Goal: Task Accomplishment & Management: Use online tool/utility

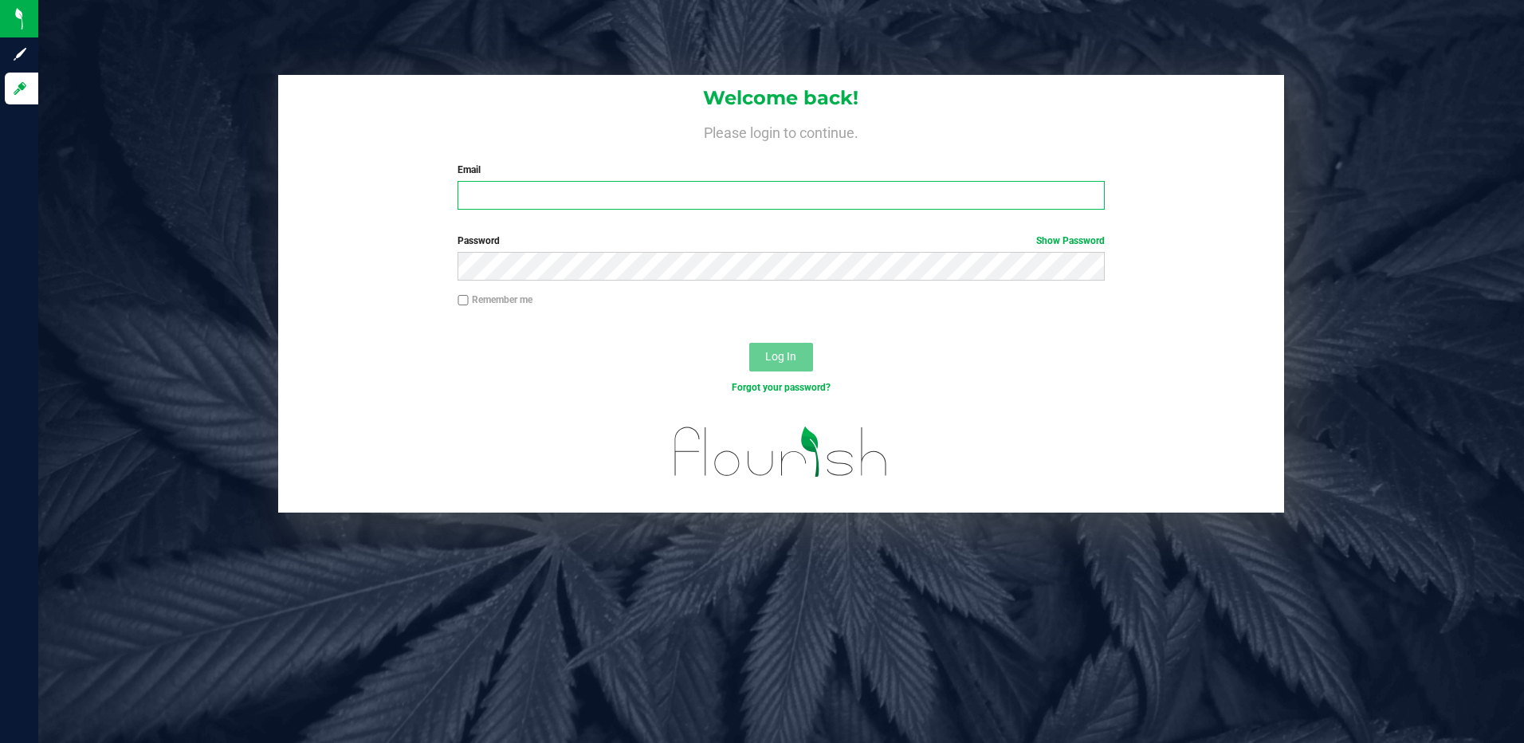
click at [512, 201] on input "Email" at bounding box center [780, 195] width 647 height 29
type input "slewandowski@liveparallel.com"
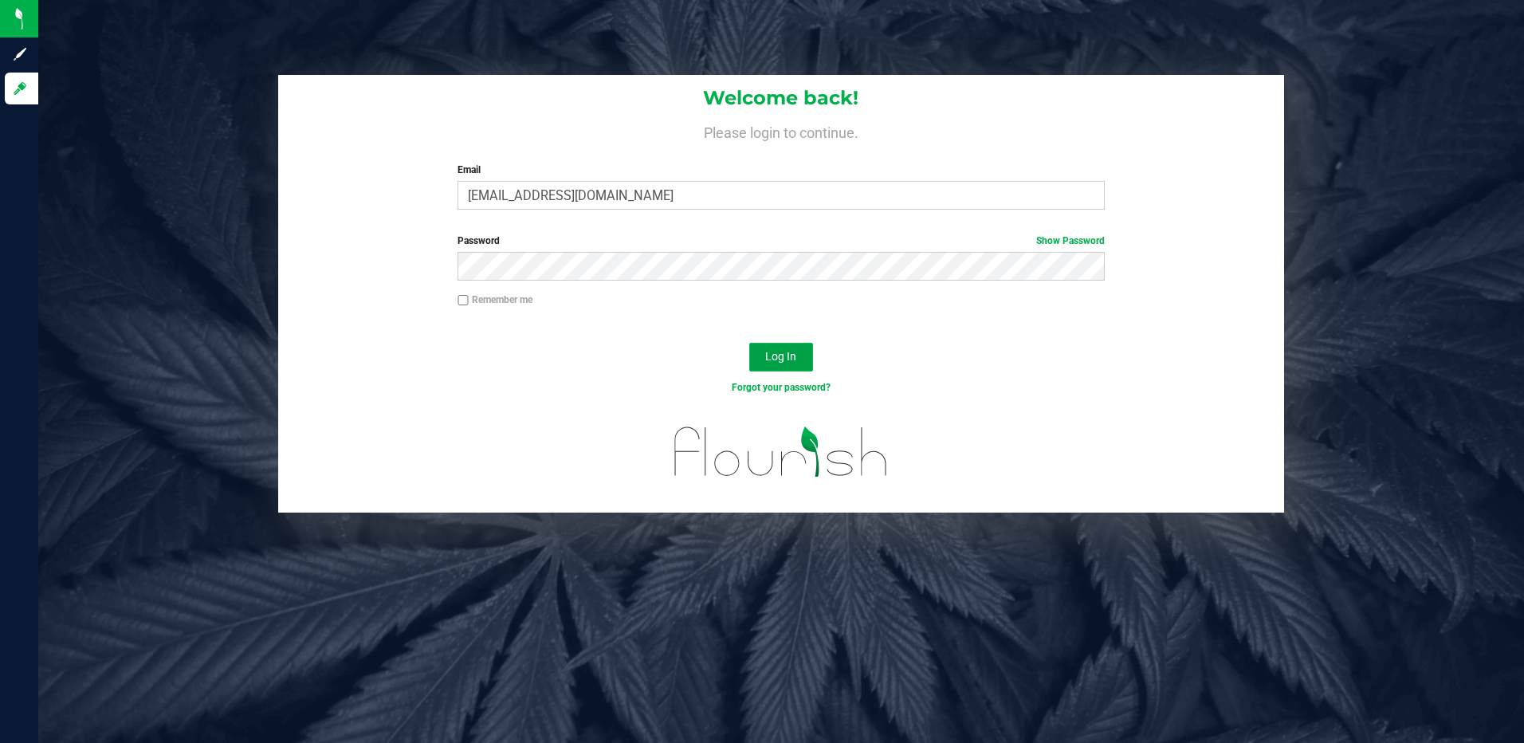
click at [789, 351] on span "Log In" at bounding box center [780, 356] width 31 height 13
click at [749, 343] on button "Log In" at bounding box center [781, 357] width 64 height 29
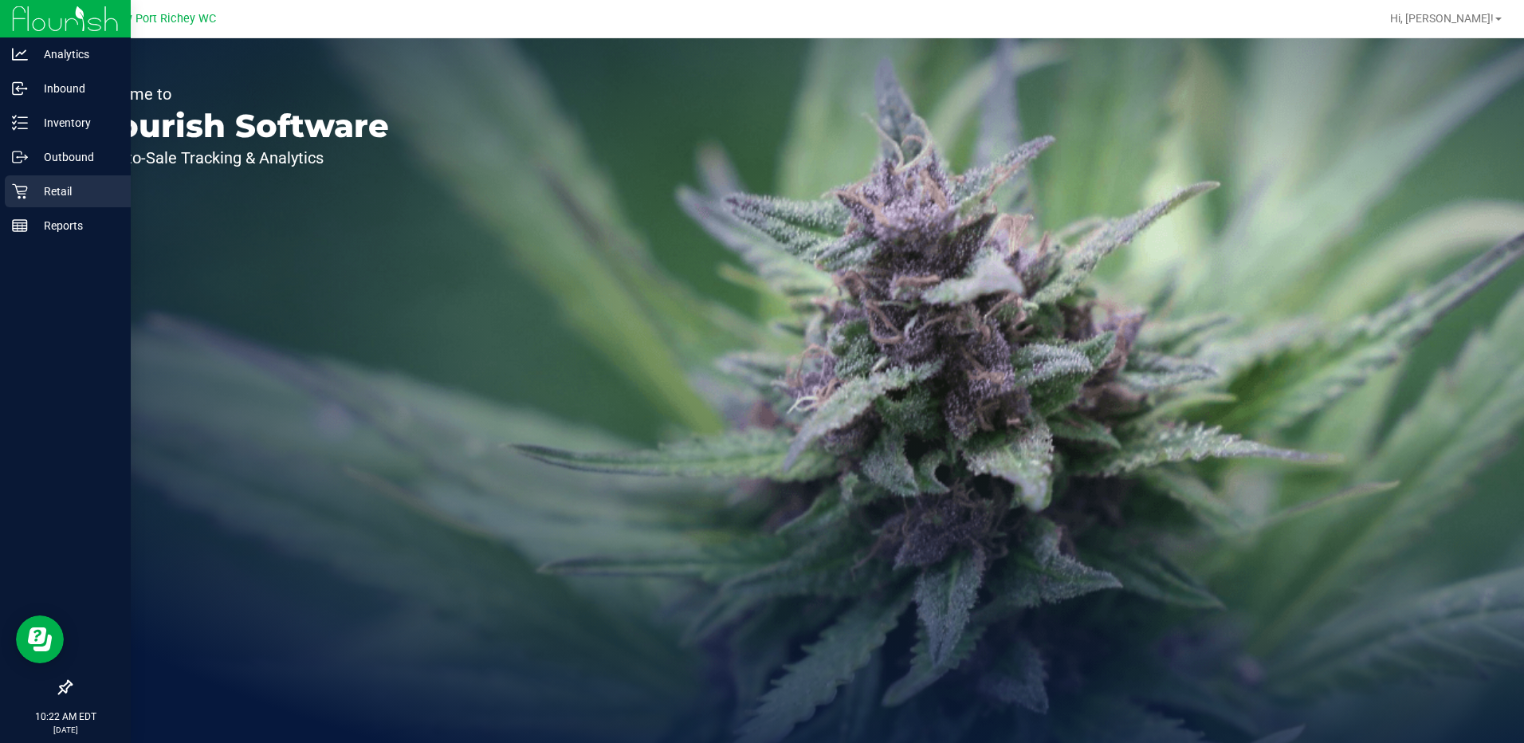
click at [51, 189] on p "Retail" at bounding box center [76, 191] width 96 height 19
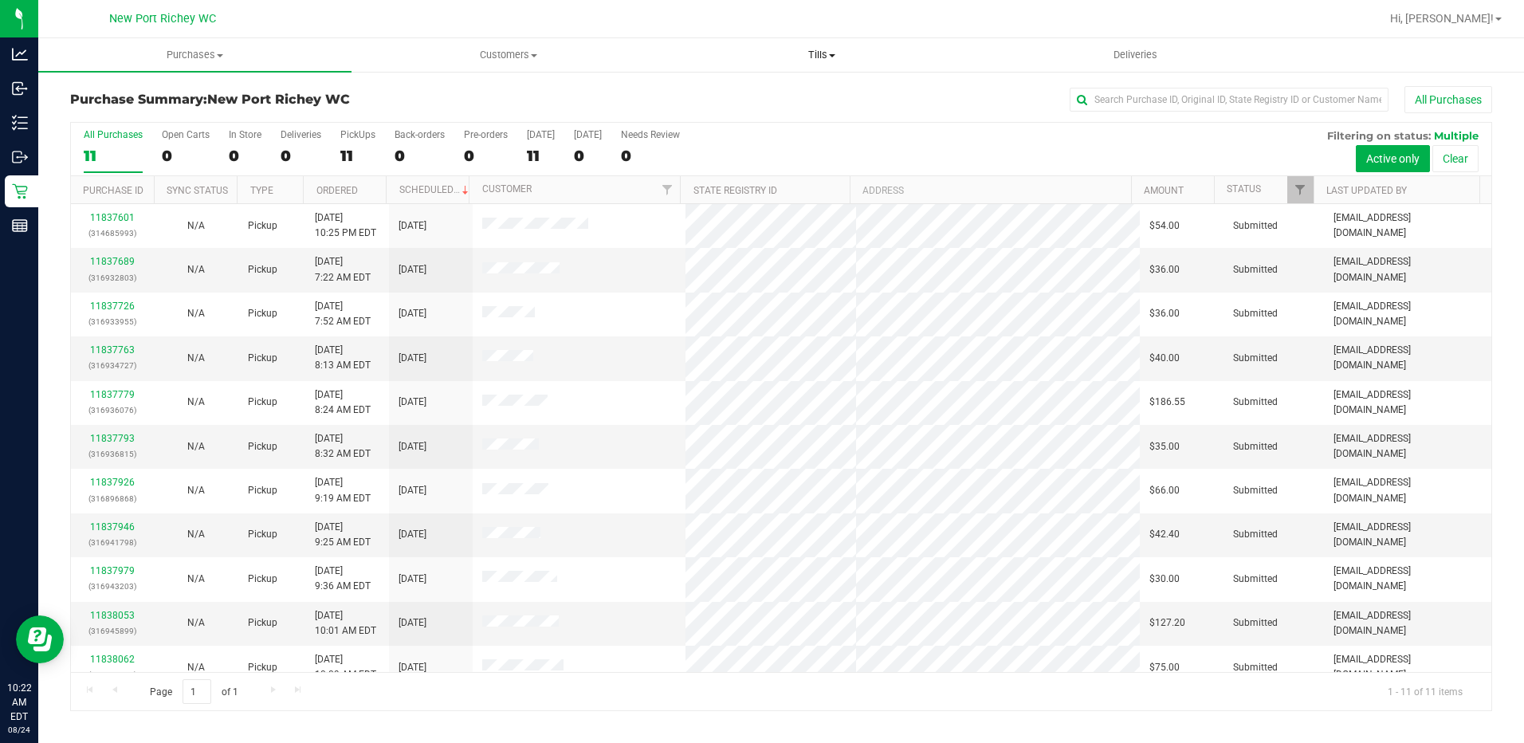
click at [830, 54] on span at bounding box center [832, 55] width 6 height 3
click at [732, 94] on span "Manage tills" at bounding box center [720, 96] width 108 height 14
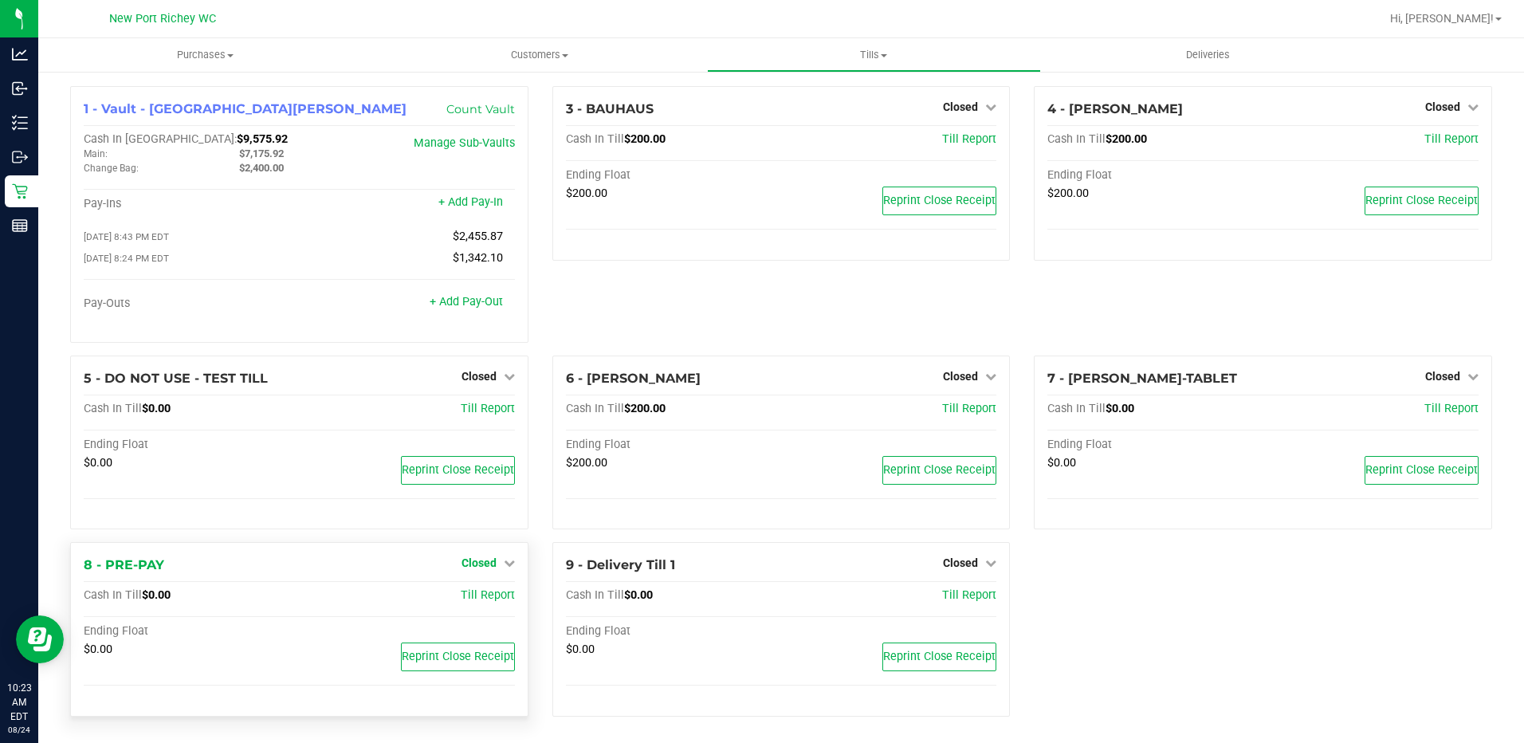
click at [505, 566] on icon at bounding box center [509, 562] width 11 height 11
click at [462, 603] on link "Open Till" at bounding box center [478, 596] width 42 height 13
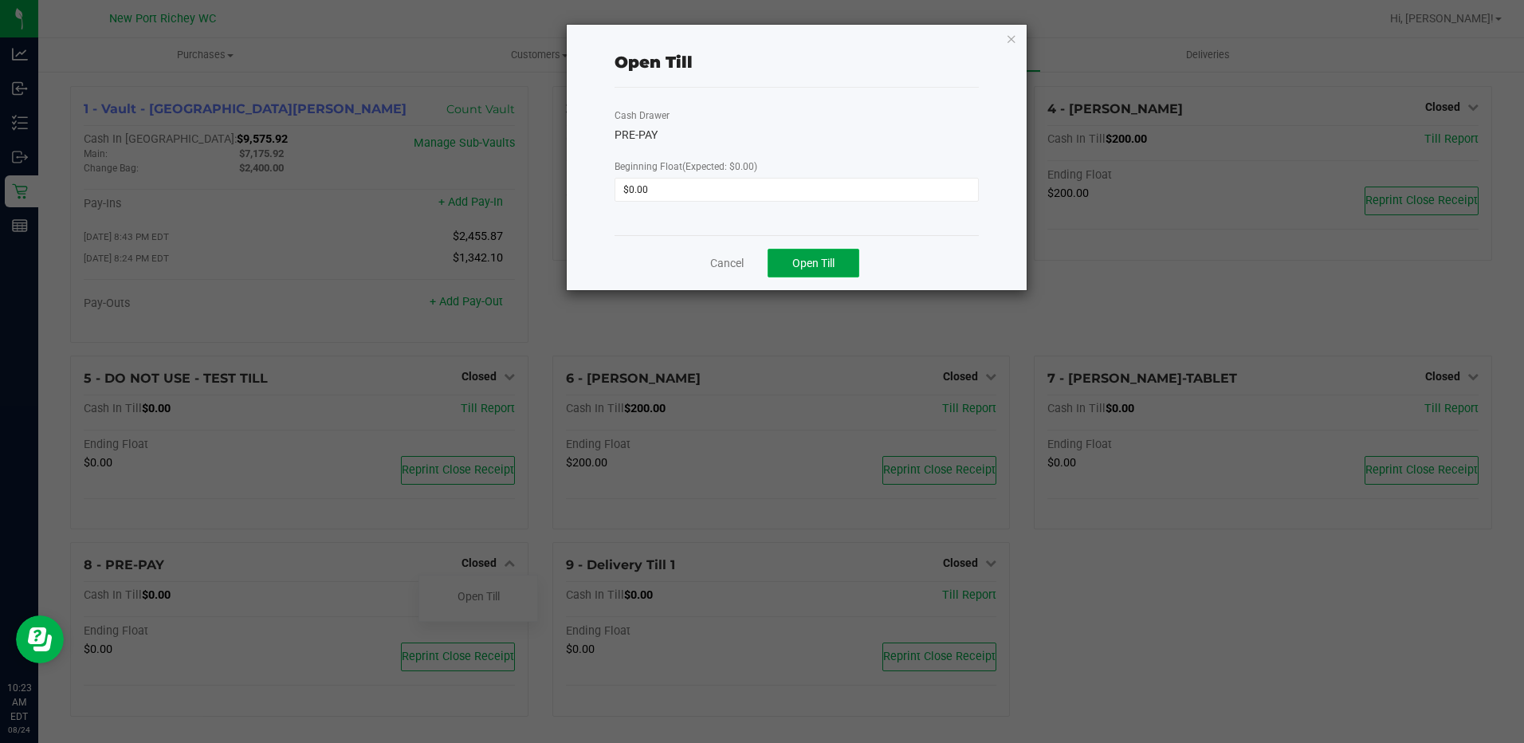
click at [834, 266] on span "Open Till" at bounding box center [813, 263] width 42 height 13
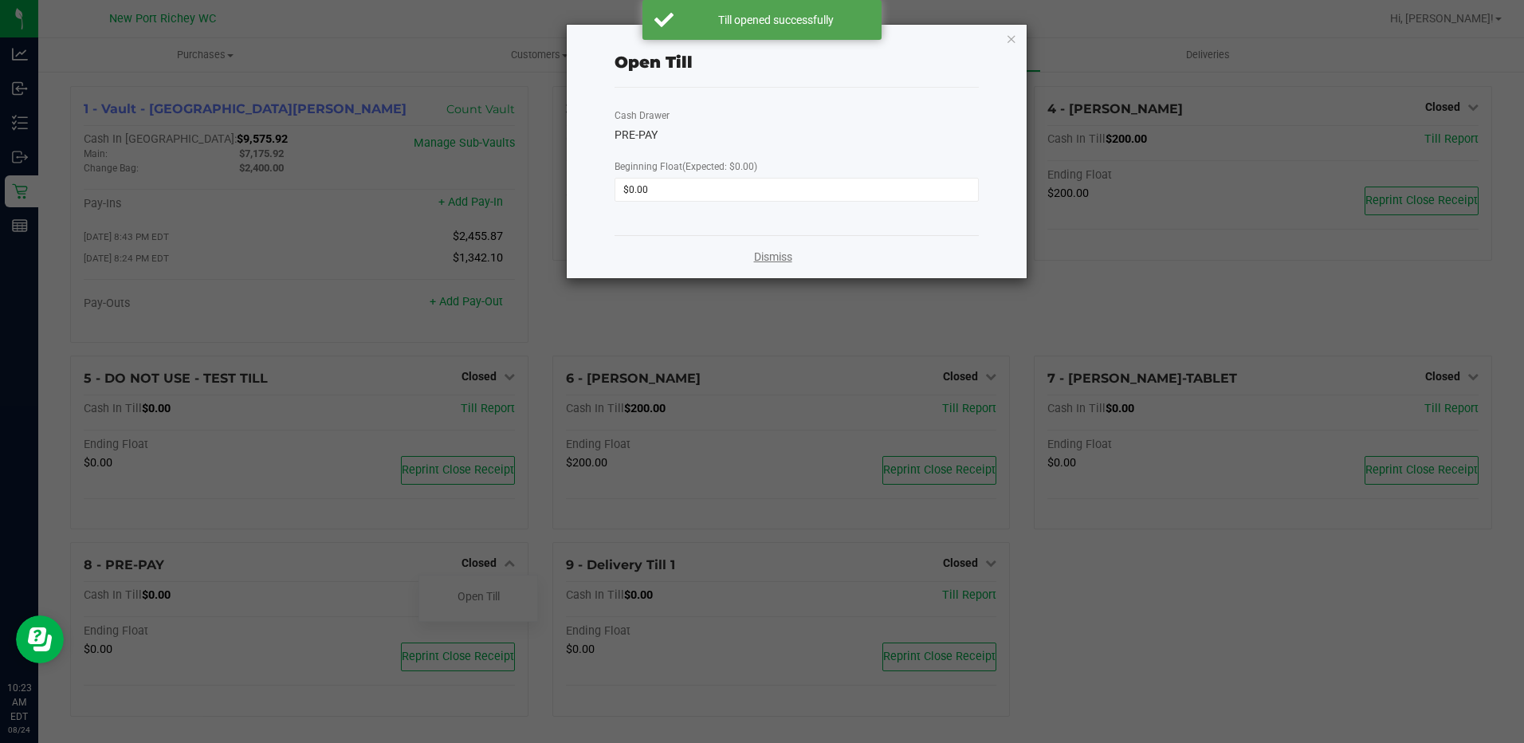
click at [779, 258] on link "Dismiss" at bounding box center [773, 257] width 38 height 17
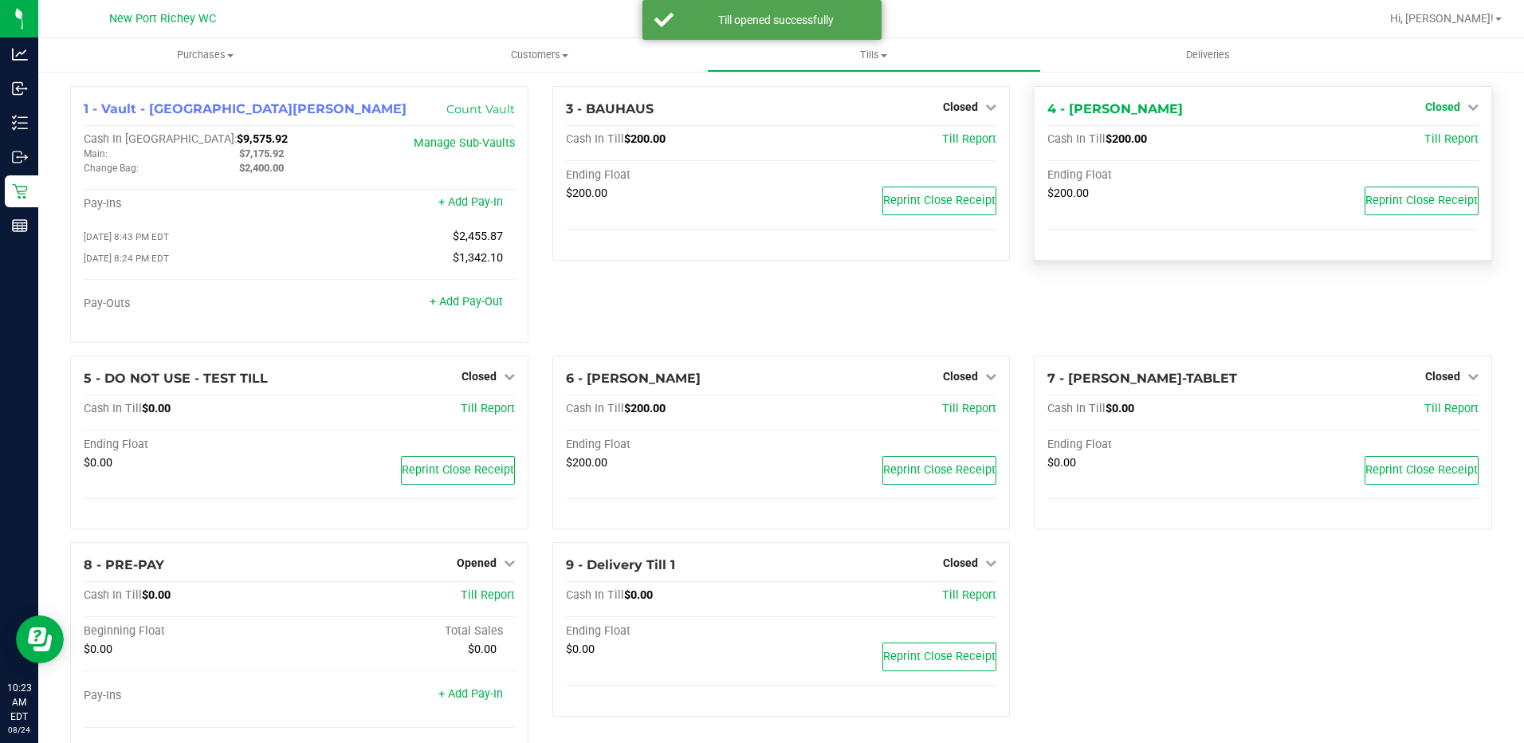
click at [1467, 108] on icon at bounding box center [1472, 106] width 11 height 11
click at [1423, 140] on link "Open Till" at bounding box center [1442, 140] width 42 height 13
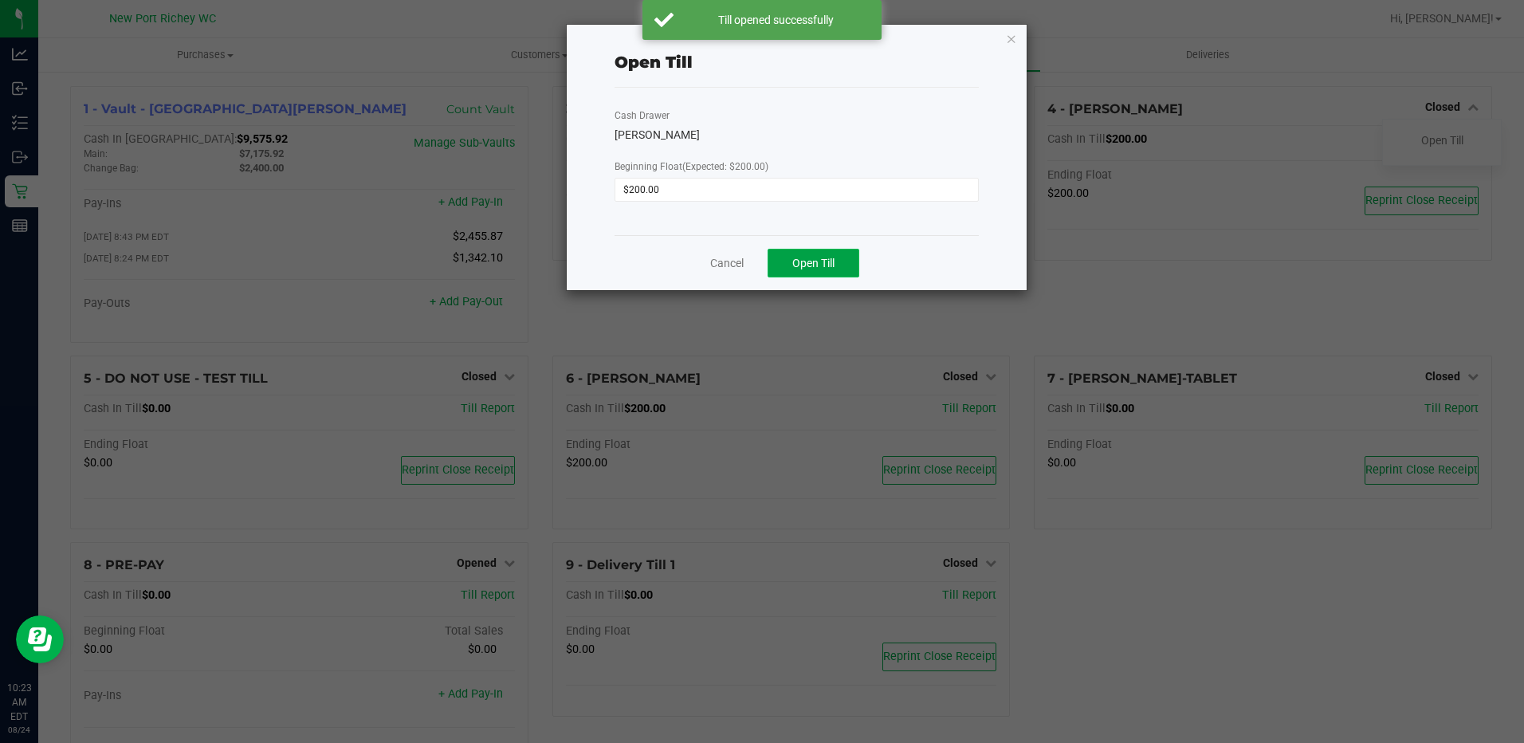
click at [824, 258] on span "Open Till" at bounding box center [813, 263] width 42 height 13
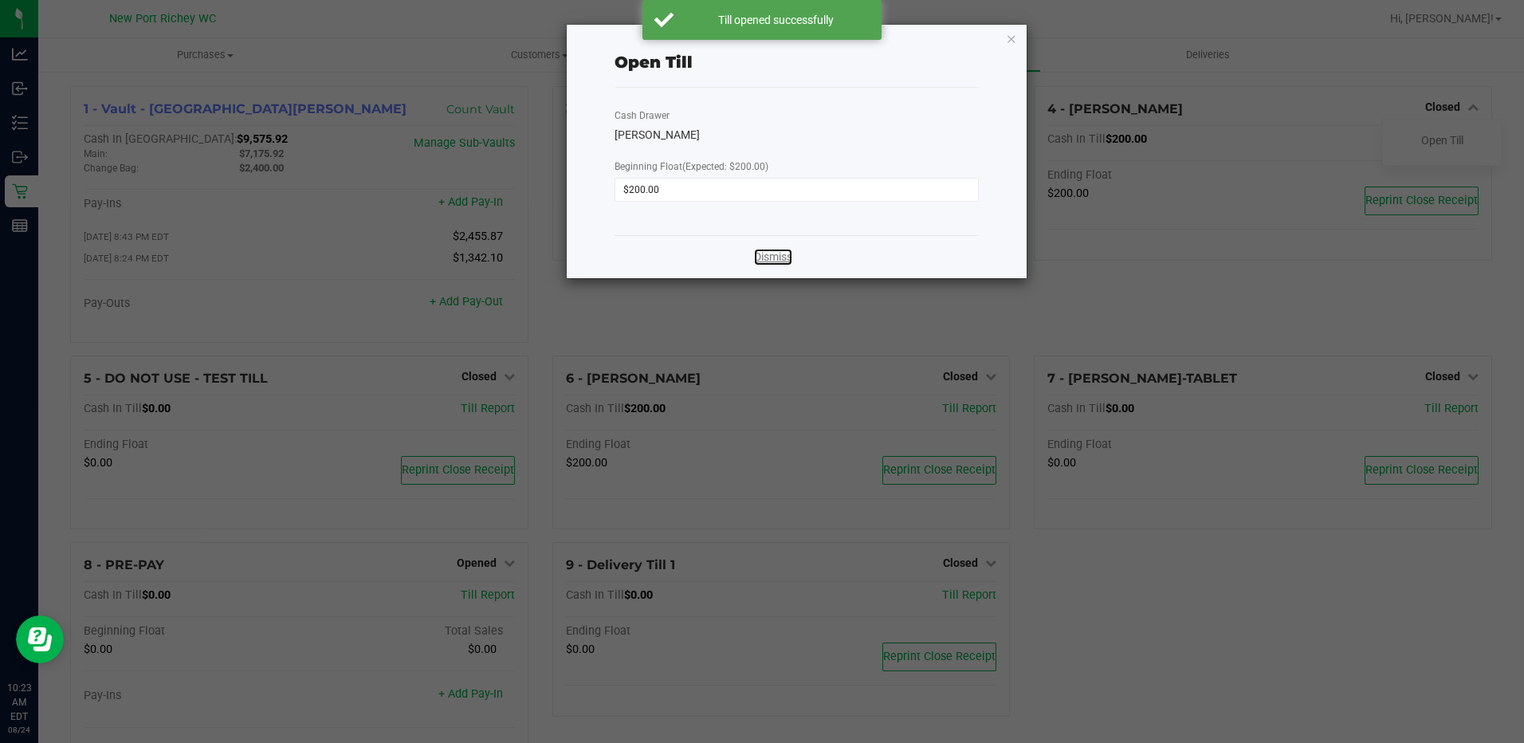
click at [763, 257] on link "Dismiss" at bounding box center [773, 257] width 38 height 17
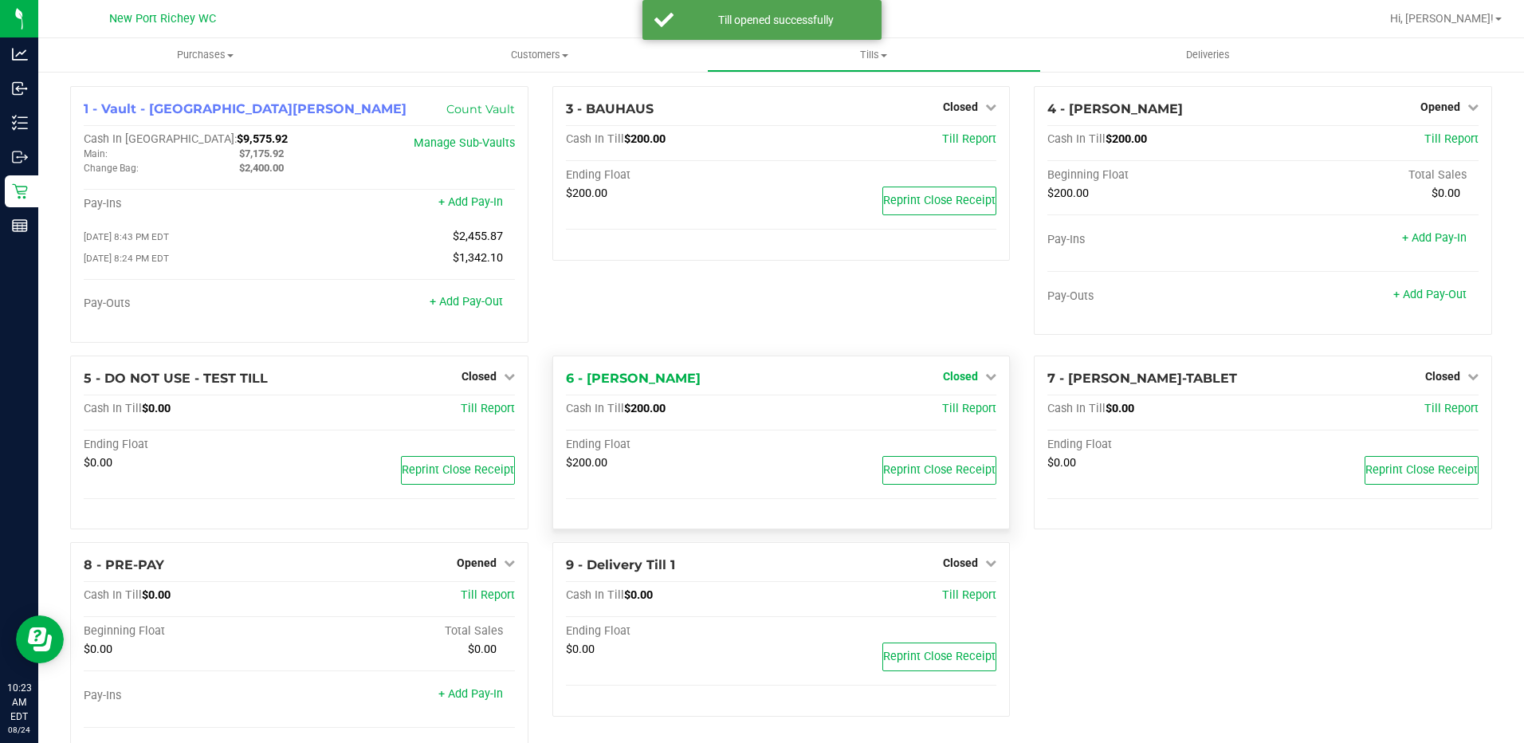
click at [985, 380] on icon at bounding box center [990, 376] width 11 height 11
click at [953, 410] on link "Open Till" at bounding box center [960, 408] width 42 height 13
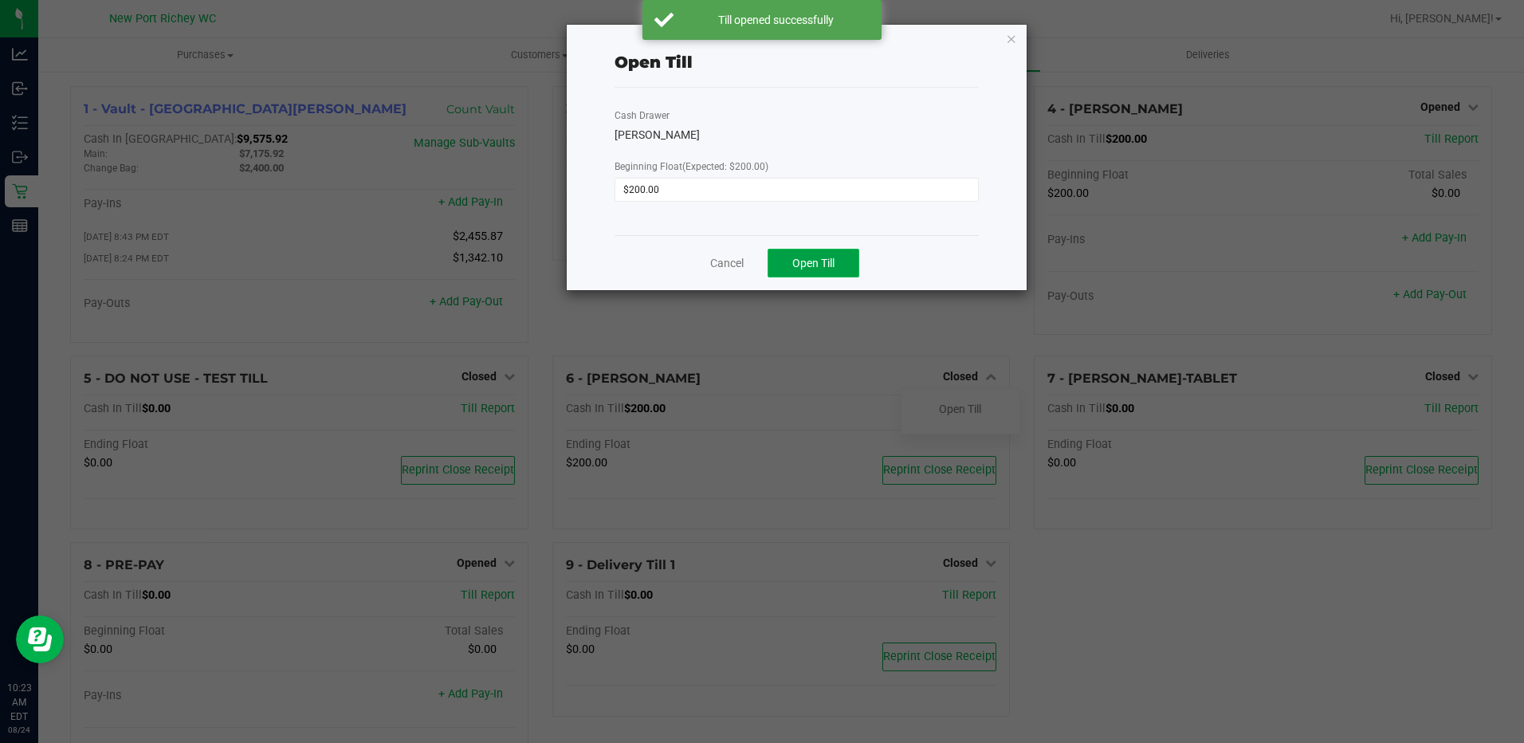
click at [805, 263] on span "Open Till" at bounding box center [813, 263] width 42 height 13
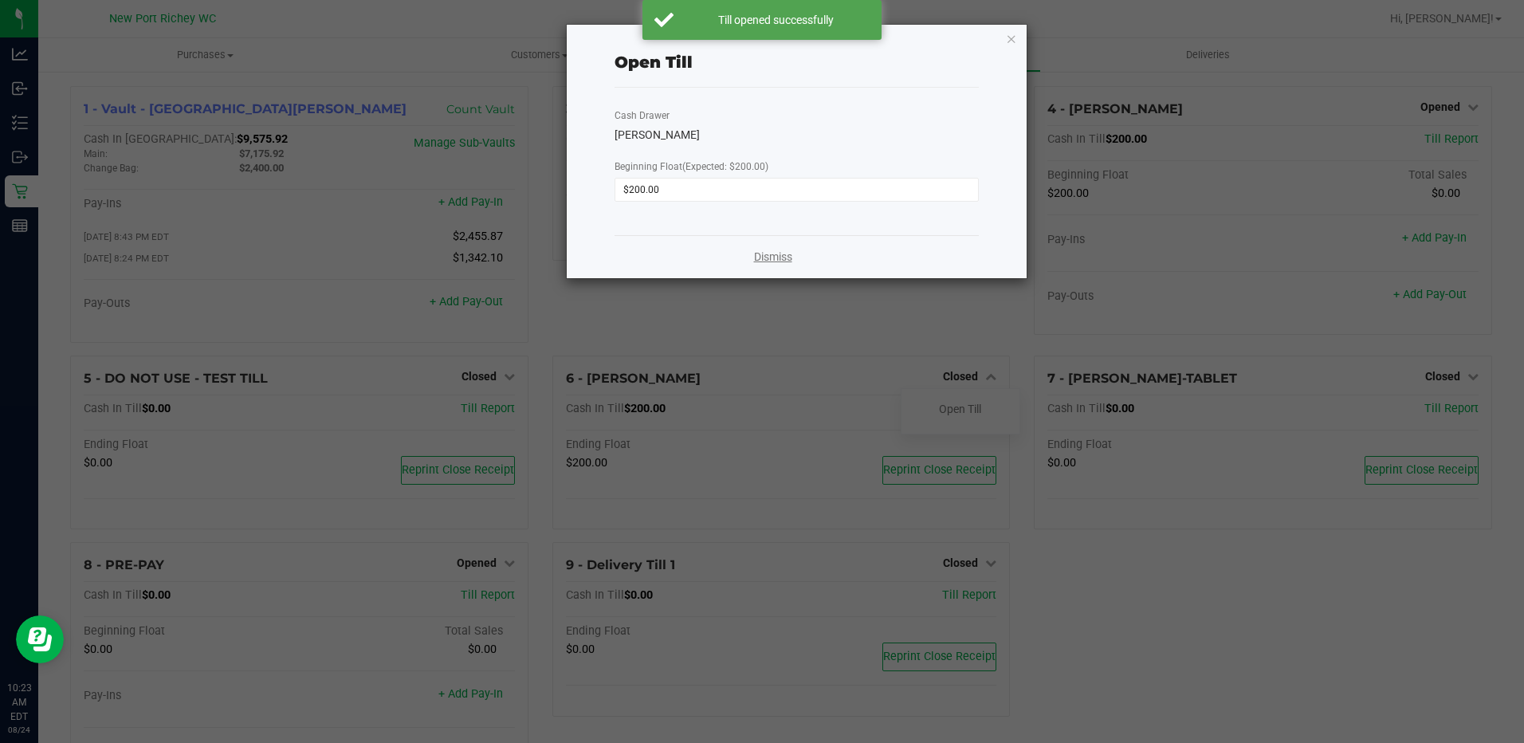
click at [768, 257] on link "Dismiss" at bounding box center [773, 257] width 38 height 17
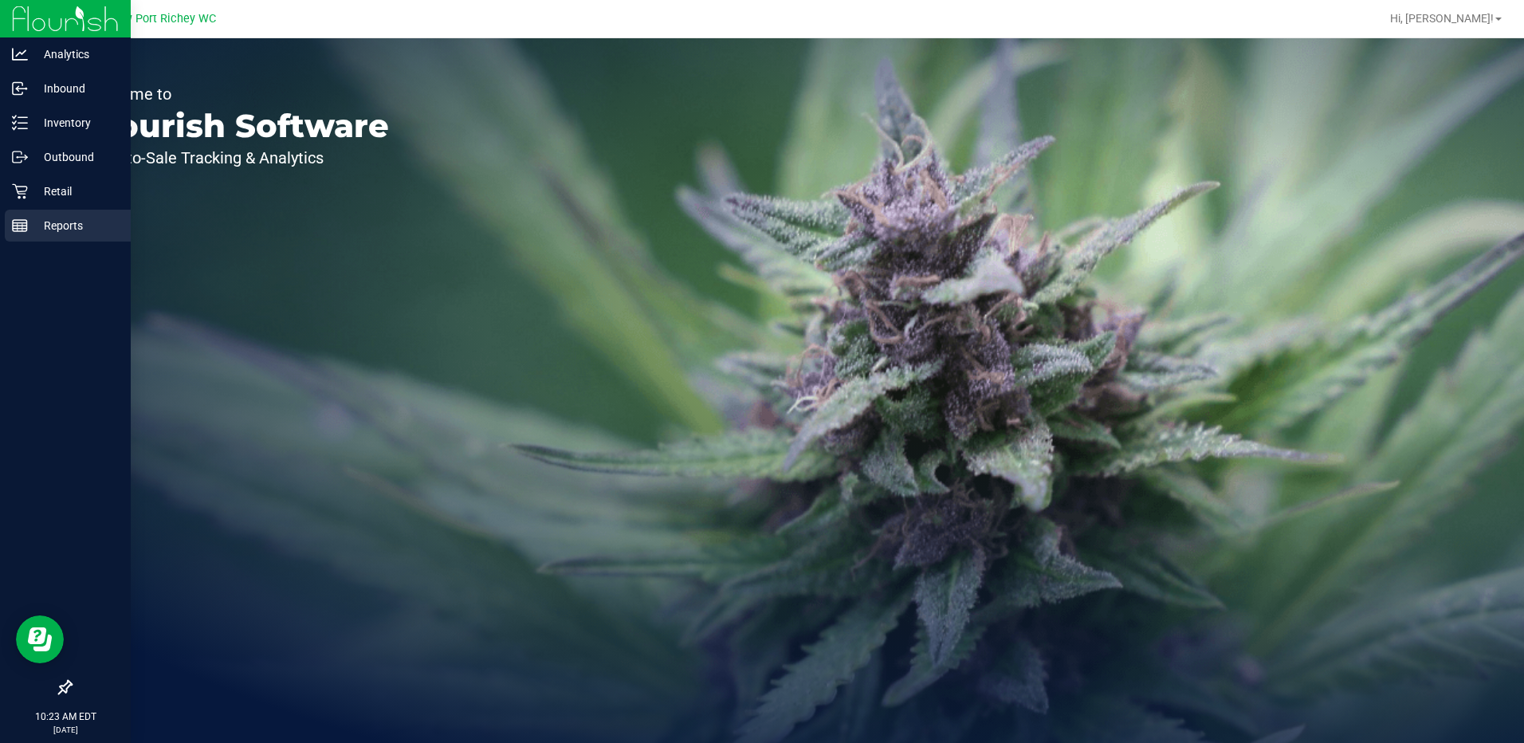
click at [59, 224] on p "Reports" at bounding box center [76, 225] width 96 height 19
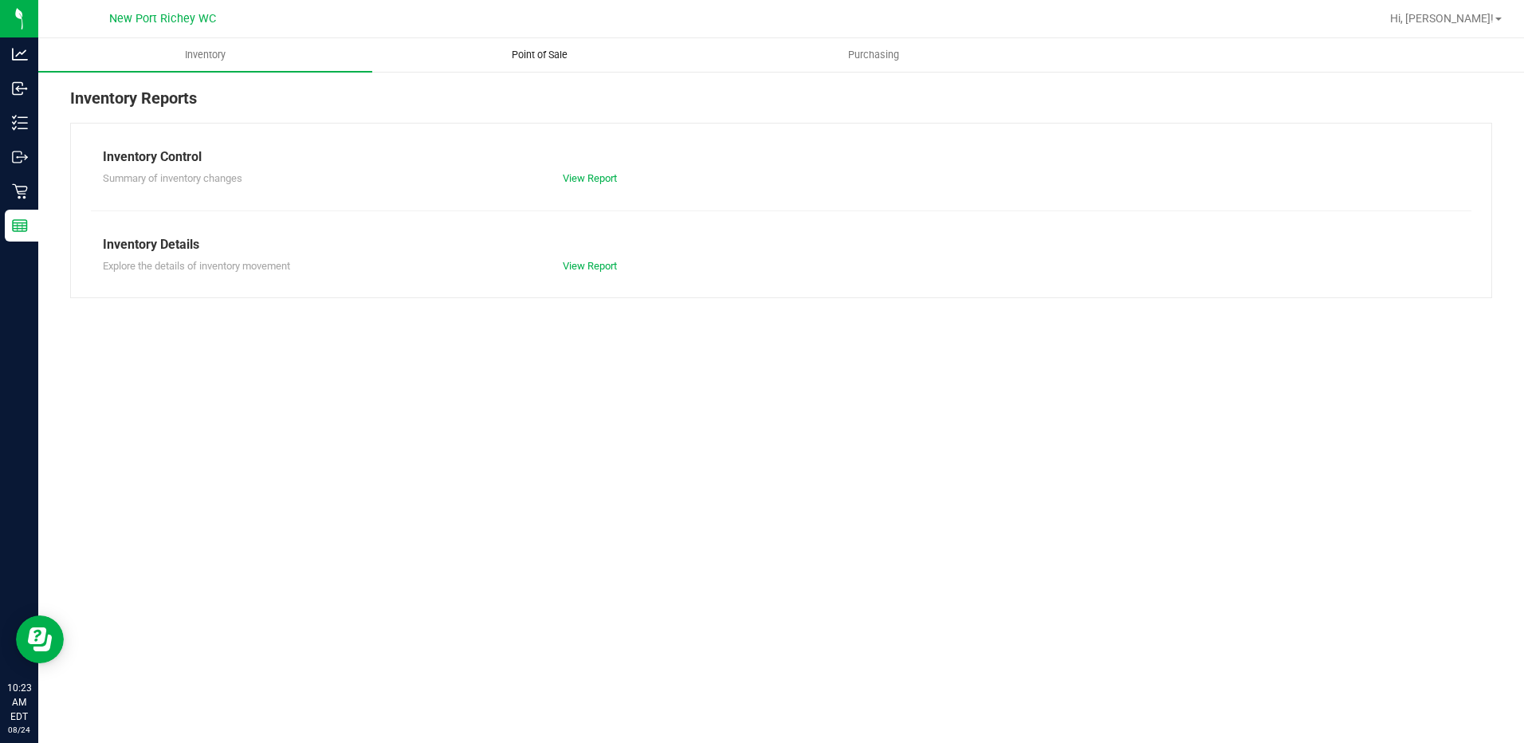
click at [544, 55] on span "Point of Sale" at bounding box center [539, 55] width 99 height 14
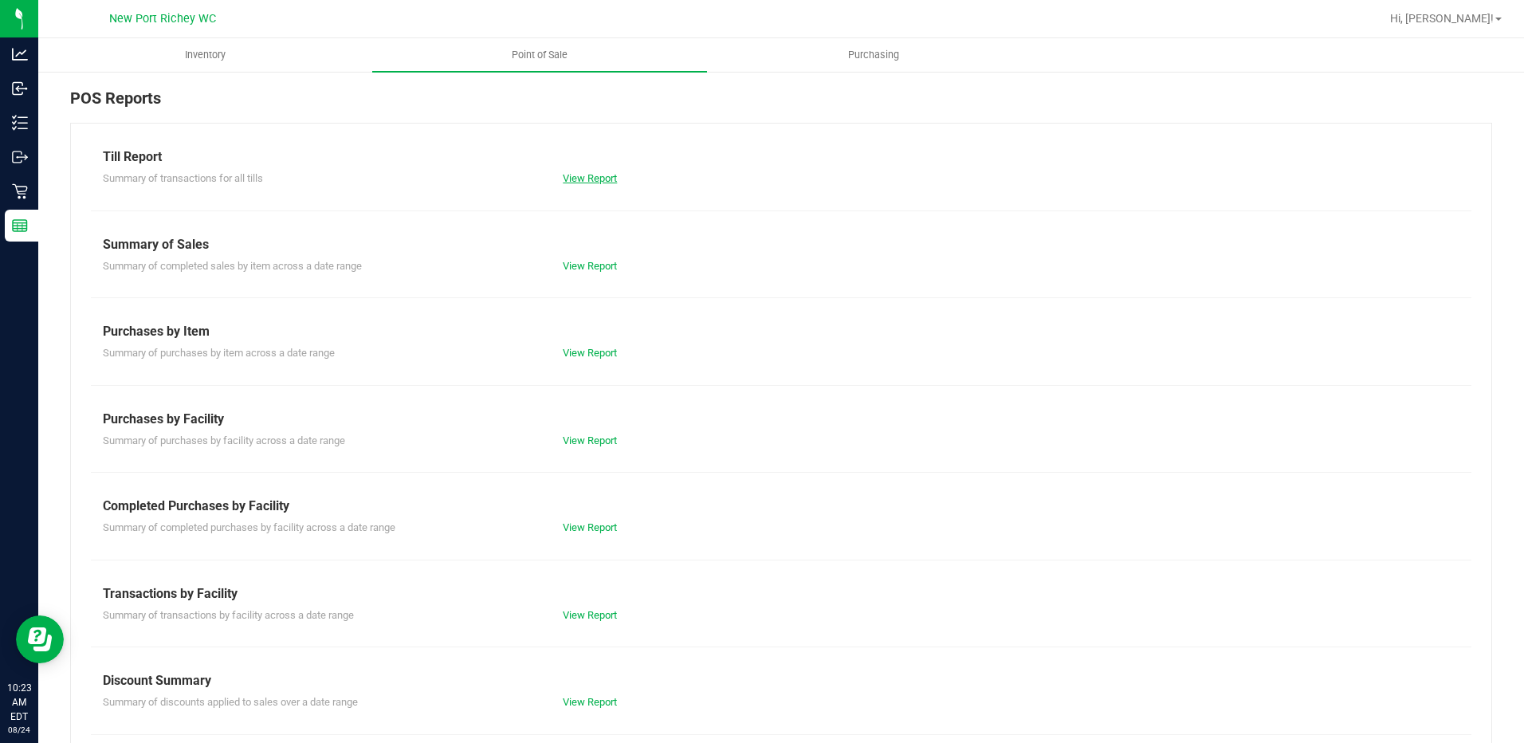
click at [578, 182] on link "View Report" at bounding box center [590, 178] width 54 height 12
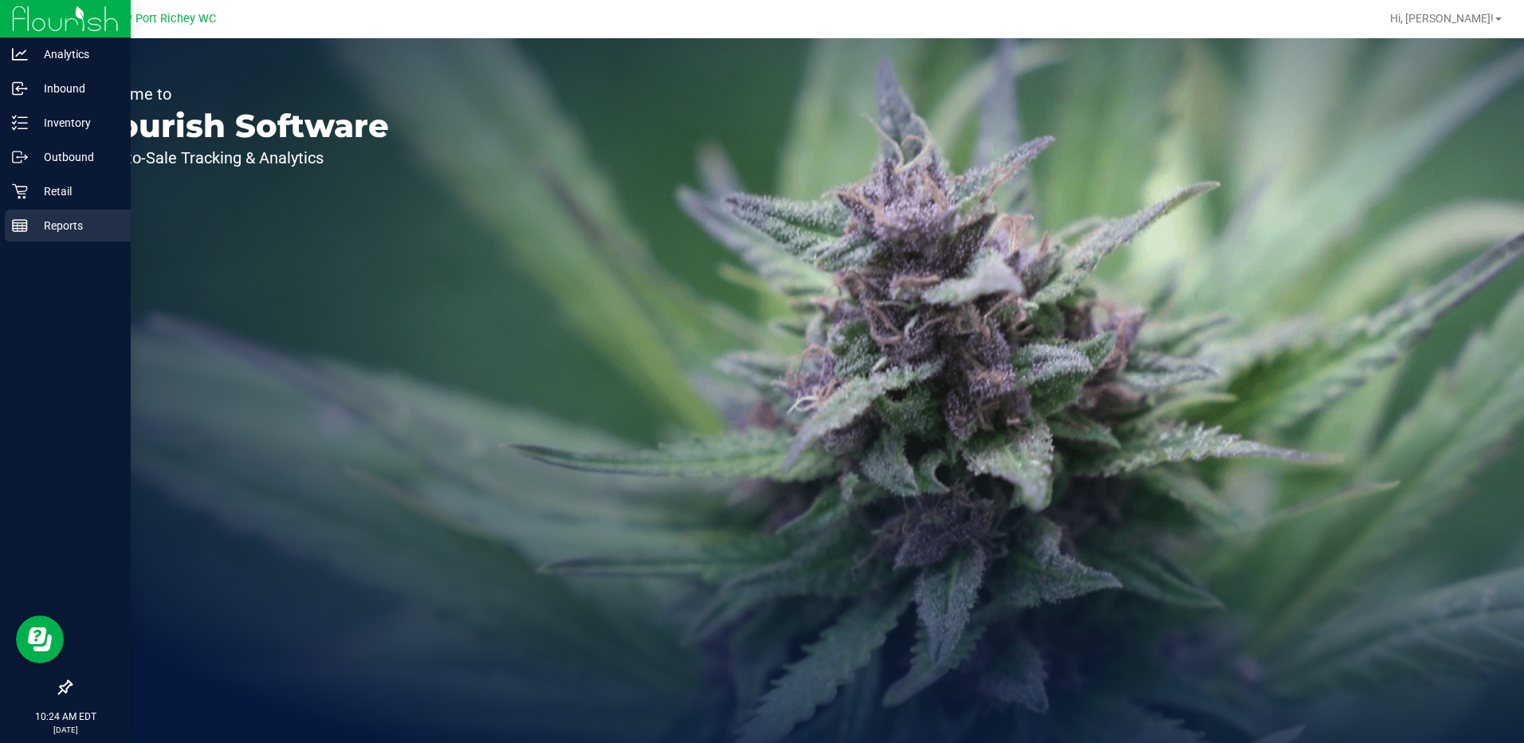
click at [61, 231] on p "Reports" at bounding box center [76, 225] width 96 height 19
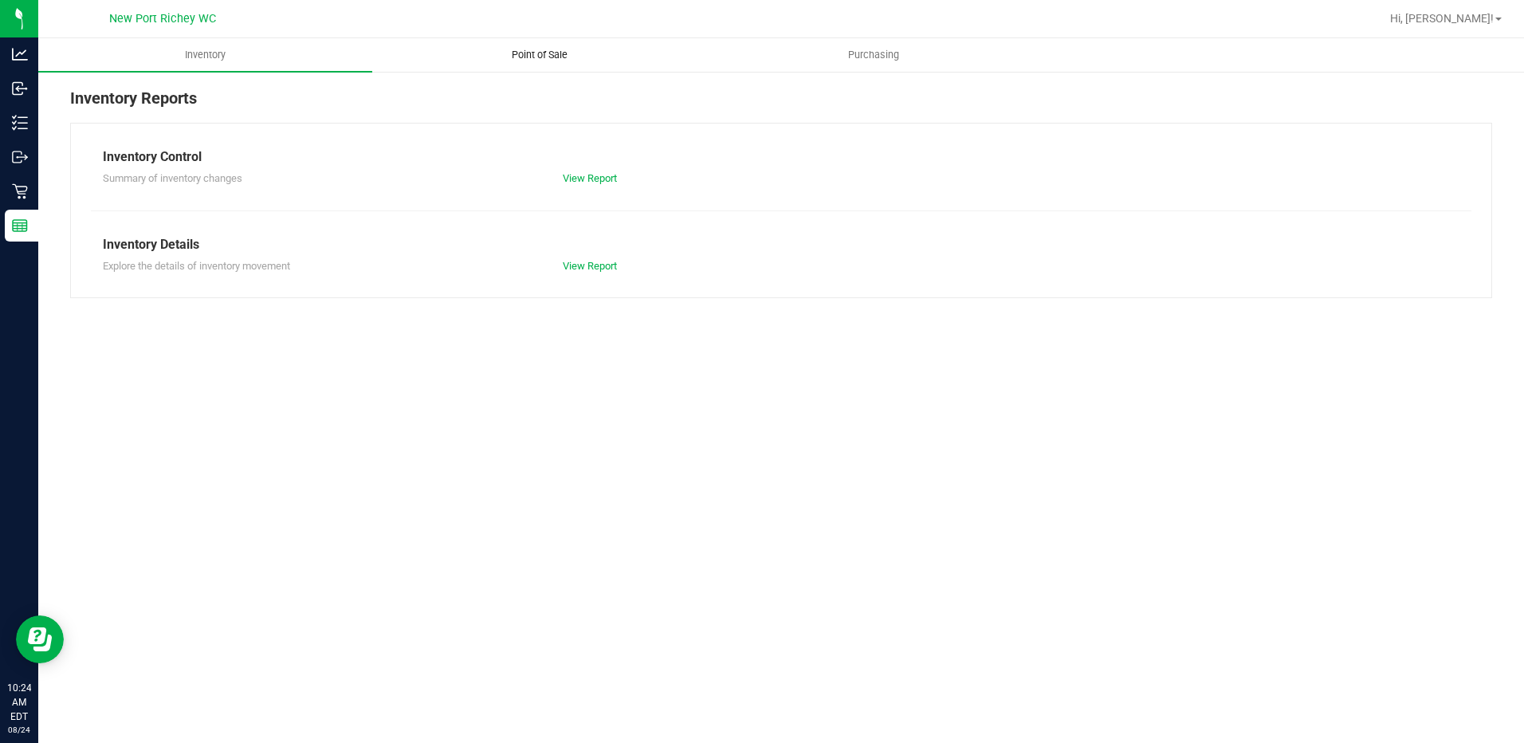
click at [536, 53] on span "Point of Sale" at bounding box center [539, 55] width 99 height 14
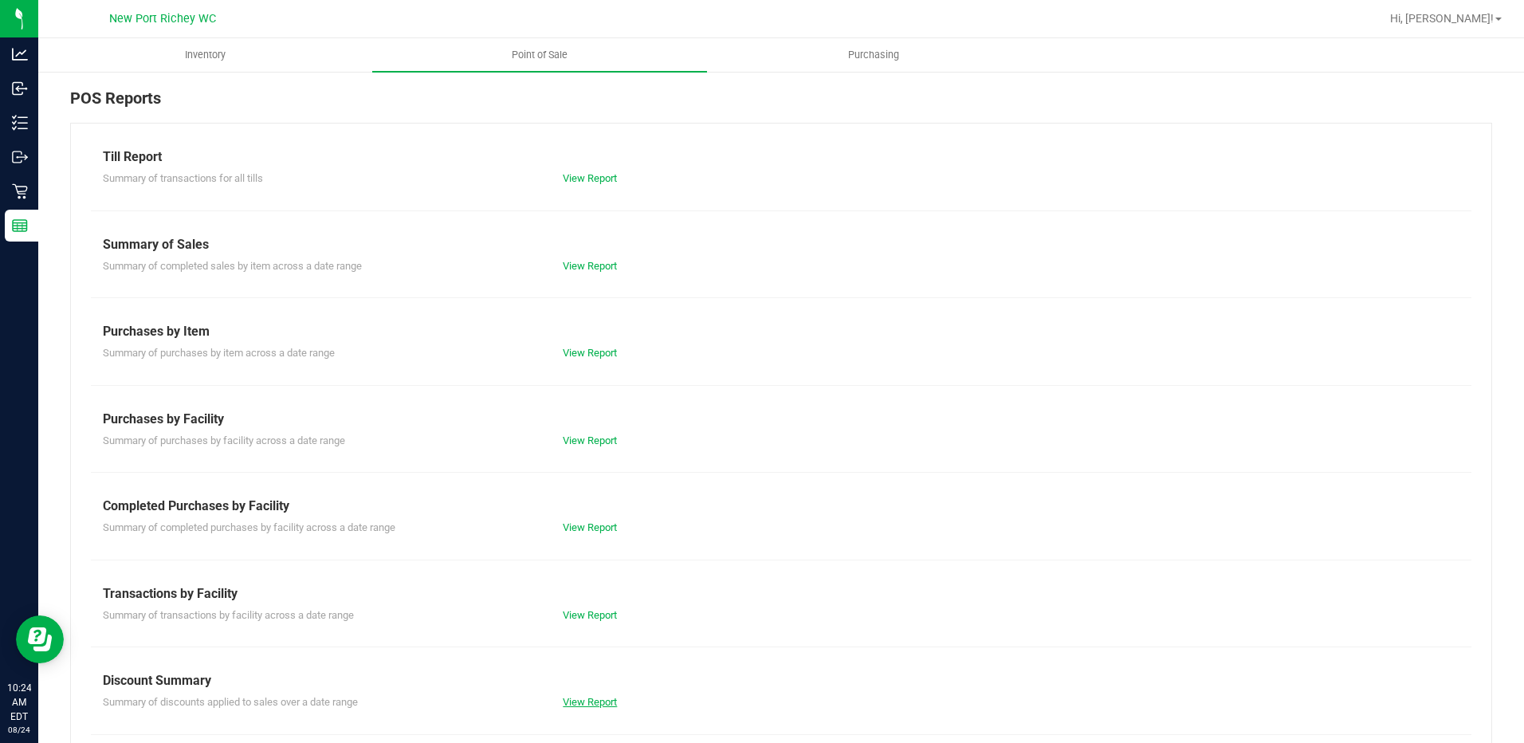
click at [587, 699] on link "View Report" at bounding box center [590, 702] width 54 height 12
